Goal: Task Accomplishment & Management: Complete application form

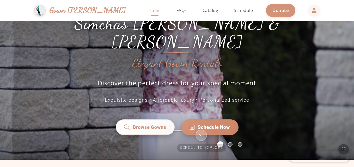
scroll to position [28, 0]
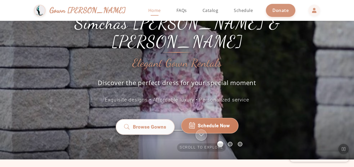
click at [207, 123] on span "Schedule Now" at bounding box center [214, 126] width 32 height 7
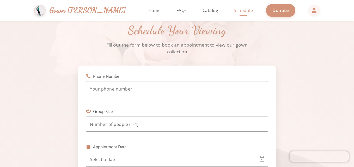
scroll to position [14, 0]
click at [184, 82] on div at bounding box center [177, 88] width 174 height 15
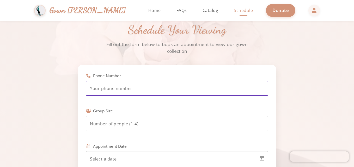
click at [180, 89] on input "tel" at bounding box center [177, 89] width 174 height 6
type input "[PHONE_NUMBER]"
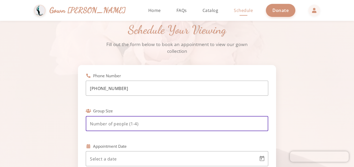
click at [140, 121] on input "number" at bounding box center [177, 124] width 174 height 6
click at [261, 126] on input "-1" at bounding box center [177, 124] width 174 height 6
click at [262, 126] on input "-2" at bounding box center [177, 124] width 174 height 6
click at [262, 126] on input "-3" at bounding box center [177, 124] width 174 height 6
drag, startPoint x: 262, startPoint y: 126, endPoint x: 262, endPoint y: 122, distance: 3.9
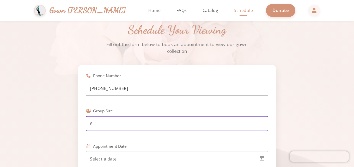
click at [262, 122] on input "6" at bounding box center [177, 124] width 174 height 6
click at [262, 122] on input "7" at bounding box center [177, 124] width 174 height 6
click at [262, 122] on input "8" at bounding box center [177, 124] width 174 height 6
type input "9"
click at [262, 122] on input "9" at bounding box center [177, 124] width 174 height 6
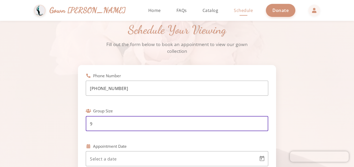
click at [229, 123] on input "9" at bounding box center [177, 124] width 174 height 6
type input "-13"
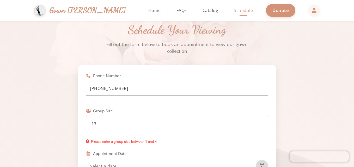
click at [263, 160] on span "Open calendar" at bounding box center [262, 166] width 13 height 13
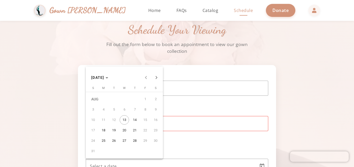
click at [116, 128] on span "19" at bounding box center [113, 130] width 9 height 9
type input "[DATE]"
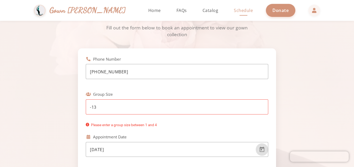
scroll to position [31, 0]
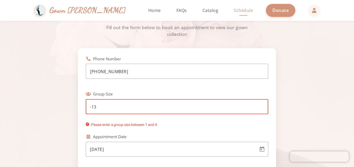
click at [113, 110] on input "-13" at bounding box center [177, 107] width 174 height 6
type input "-1"
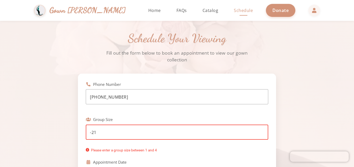
type input "-2"
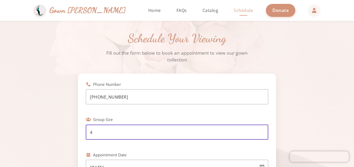
type input "4"
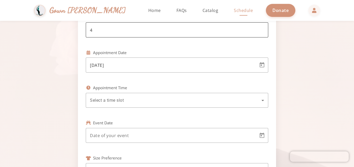
scroll to position [108, 0]
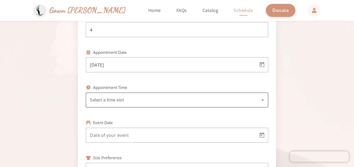
click at [225, 107] on div "Select a time slot" at bounding box center [177, 100] width 174 height 15
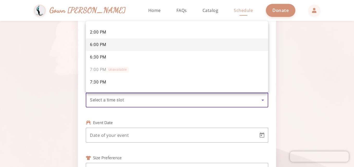
scroll to position [98, 0]
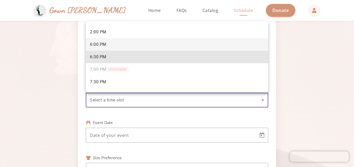
click at [208, 51] on mat-option "6:30 PM" at bounding box center [177, 57] width 183 height 13
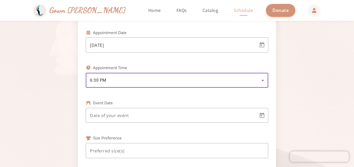
scroll to position [134, 0]
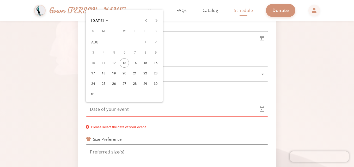
click at [210, 107] on body "[PERSON_NAME] & [PERSON_NAME] Gown [PERSON_NAME] Home Return to homepage Catalo…" at bounding box center [177, 83] width 354 height 167
click at [156, 20] on span "Next month" at bounding box center [156, 20] width 10 height 10
click at [156, 21] on span "Next month" at bounding box center [156, 20] width 10 height 10
click at [111, 50] on span "4" at bounding box center [113, 52] width 9 height 9
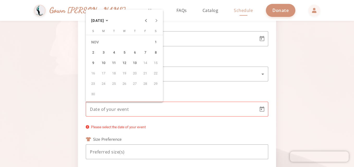
type input "[DATE]"
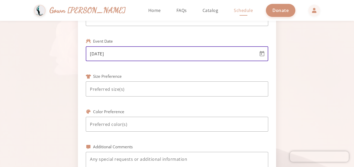
scroll to position [190, 0]
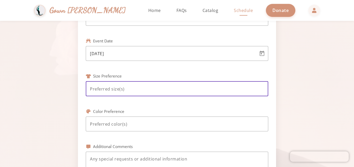
click at [114, 90] on input at bounding box center [177, 89] width 174 height 6
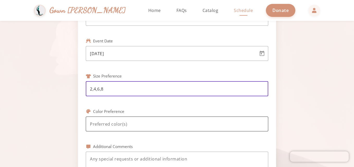
type input "2,4,6,8"
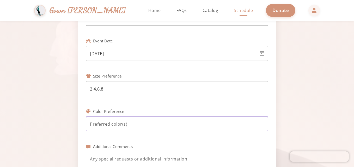
click at [113, 121] on input at bounding box center [177, 124] width 174 height 6
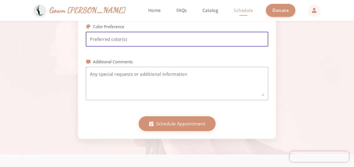
scroll to position [276, 0]
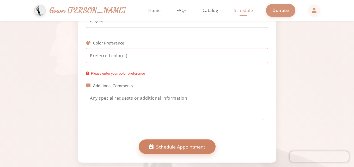
scroll to position [257, 0]
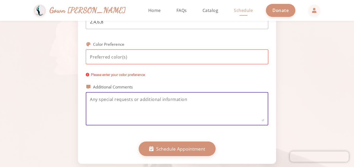
click at [129, 103] on textarea at bounding box center [177, 108] width 174 height 25
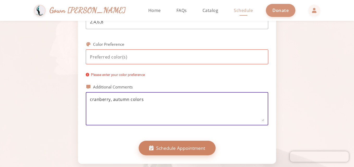
type textarea "cranberry, autumn colors"
click at [141, 148] on button "Schedule Appointment" at bounding box center [177, 148] width 77 height 15
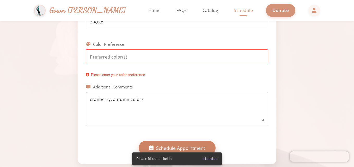
click at [152, 147] on icon "button" at bounding box center [151, 148] width 4 height 5
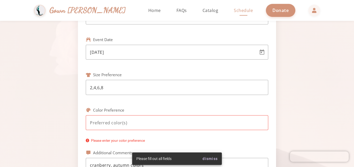
scroll to position [236, 0]
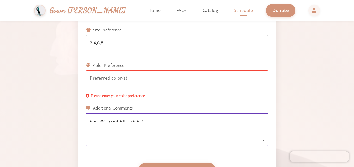
drag, startPoint x: 146, startPoint y: 122, endPoint x: 75, endPoint y: 121, distance: 70.9
click at [100, 80] on input at bounding box center [177, 78] width 174 height 6
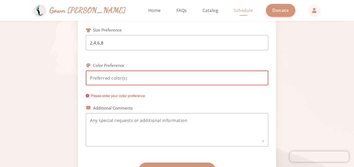
paste input "cranberry, autumn colors"
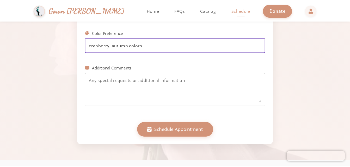
scroll to position [294, 0]
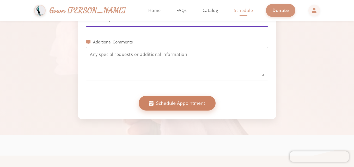
type input "cranberry, autumn colors"
click at [189, 104] on span "Schedule Appointment" at bounding box center [180, 103] width 49 height 7
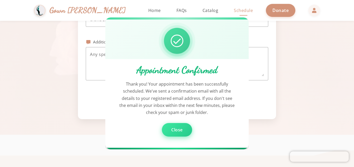
click at [180, 131] on span "Close" at bounding box center [176, 131] width 11 height 6
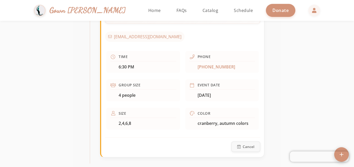
scroll to position [214, 0]
